Goal: Check status: Check status

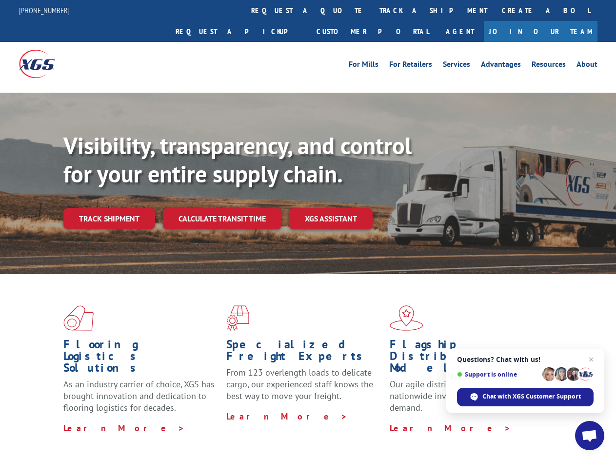
click at [308, 230] on div "Visibility, transparency, and control for your entire supply chain. Track shipm…" at bounding box center [339, 200] width 552 height 136
click at [372, 10] on link "track a shipment" at bounding box center [433, 10] width 122 height 21
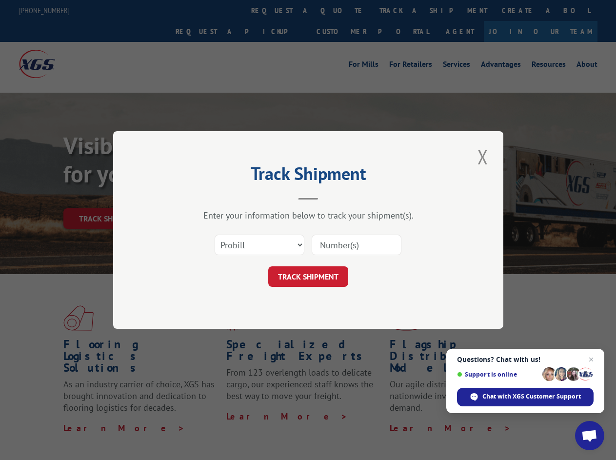
click at [340, 10] on div "Track Shipment Enter your information below to track your shipment(s). Select c…" at bounding box center [308, 230] width 616 height 460
click at [401, 10] on div "Track Shipment Enter your information below to track your shipment(s). Select c…" at bounding box center [308, 230] width 616 height 460
click at [109, 197] on div "Track Shipment Enter your information below to track your shipment(s). Select c…" at bounding box center [308, 230] width 616 height 460
click at [221, 197] on header "Track Shipment" at bounding box center [308, 183] width 293 height 33
click at [331, 197] on header "Track Shipment" at bounding box center [308, 183] width 293 height 33
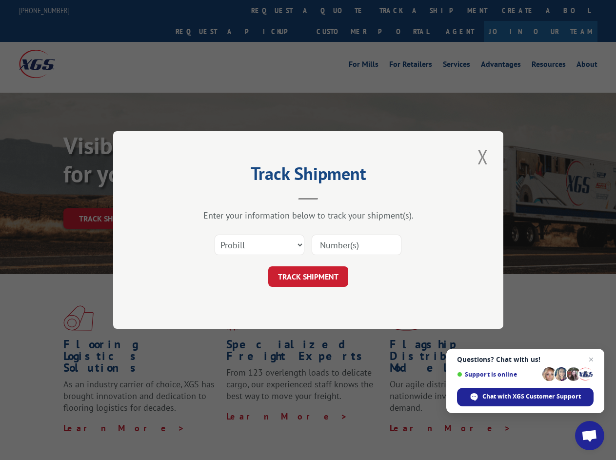
click at [590, 435] on span "Open chat" at bounding box center [589, 437] width 16 height 14
